Goal: Information Seeking & Learning: Learn about a topic

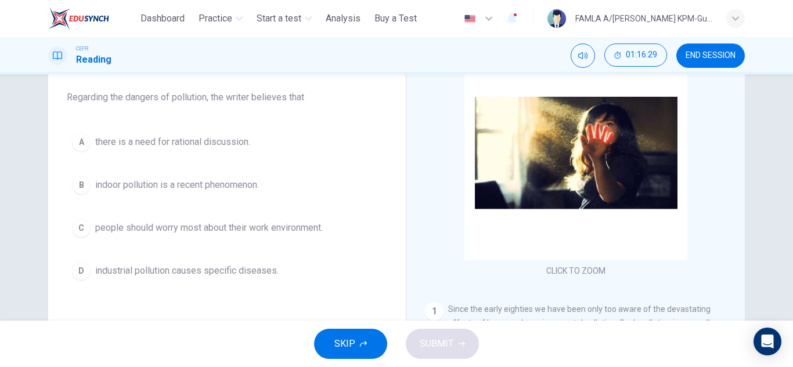
scroll to position [1076, 0]
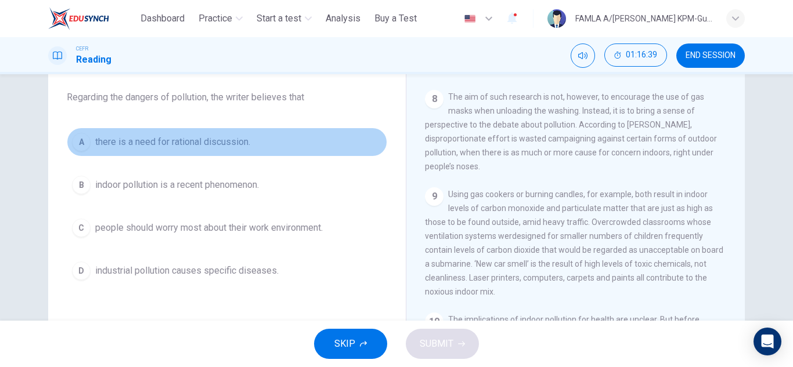
click at [154, 140] on span "there is a need for rational discussion." at bounding box center [172, 142] width 155 height 14
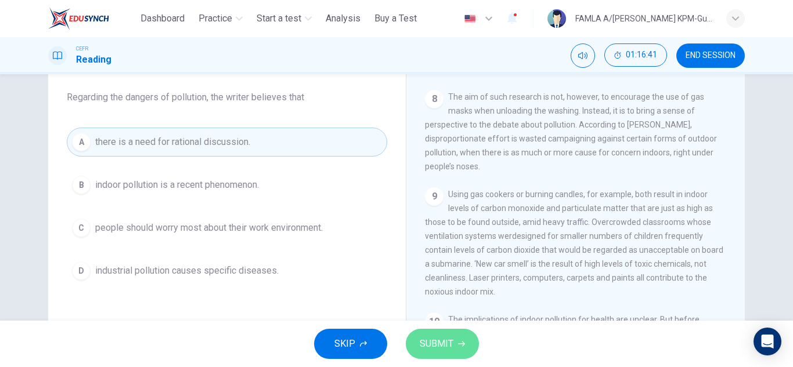
click at [460, 342] on icon "button" at bounding box center [461, 344] width 7 height 7
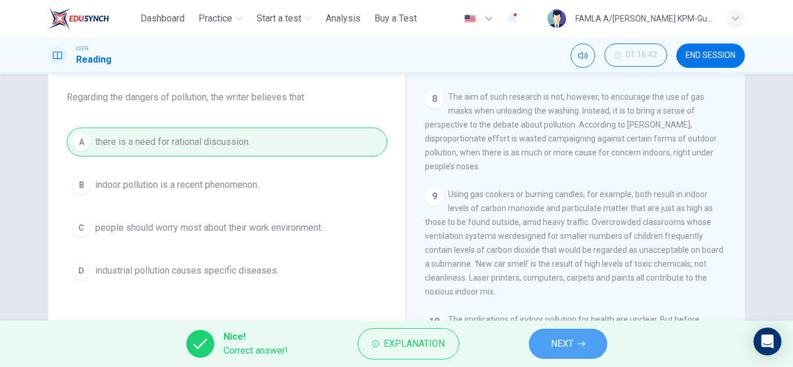
click at [574, 337] on button "NEXT" at bounding box center [568, 344] width 78 height 30
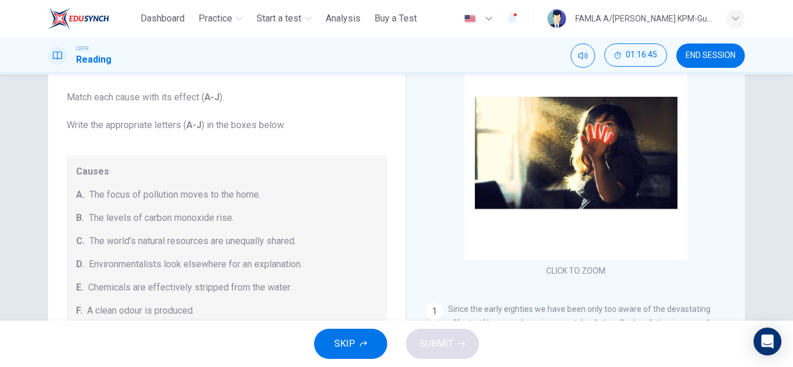
click at [418, 203] on div "Indoor Pollution CLICK TO ZOOM Click to Zoom 1 Since the early eighties we have…" at bounding box center [575, 218] width 339 height 422
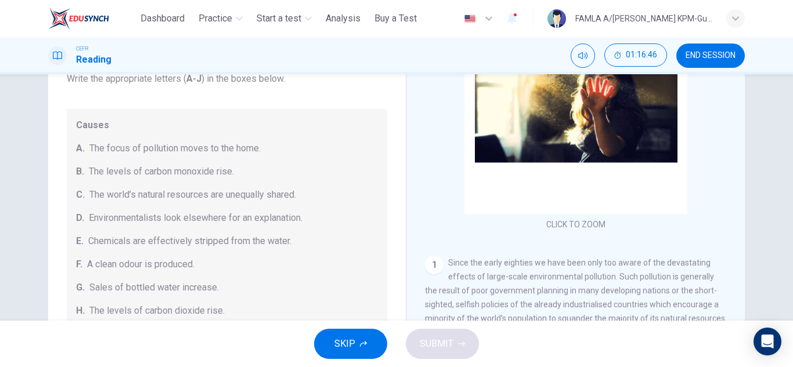
scroll to position [203, 0]
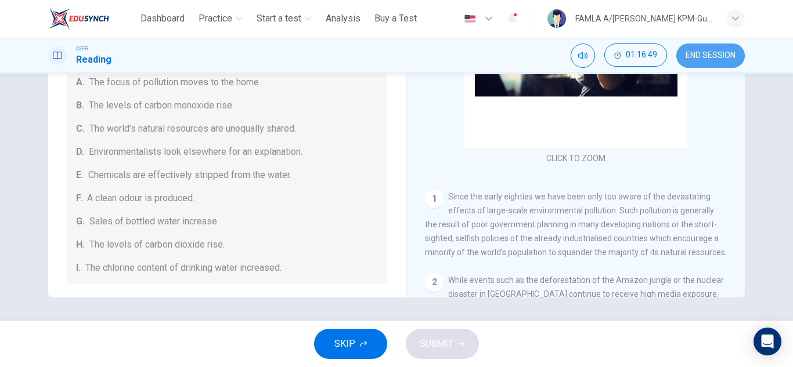
click at [720, 61] on button "END SESSION" at bounding box center [710, 56] width 68 height 24
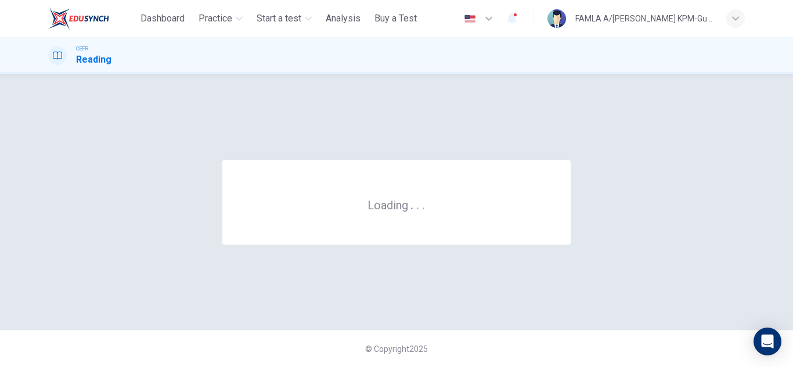
scroll to position [0, 0]
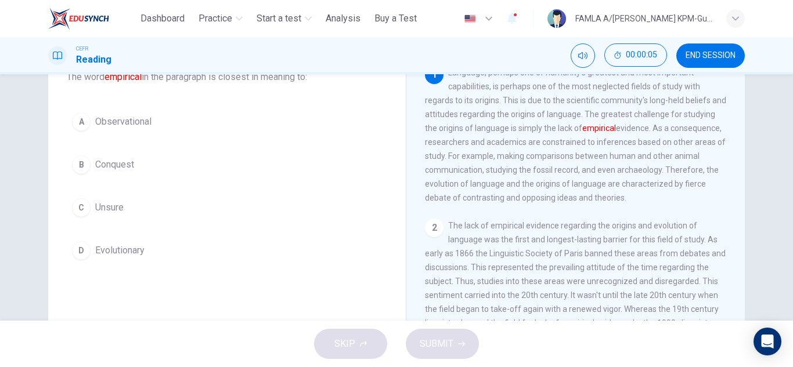
scroll to position [84, 0]
